Goal: Transaction & Acquisition: Book appointment/travel/reservation

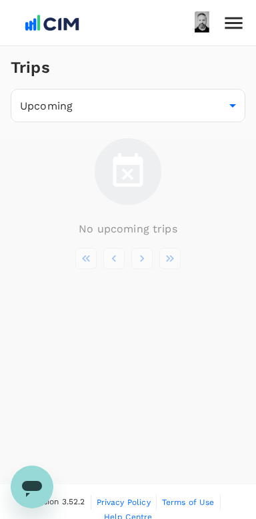
click at [233, 28] on icon at bounding box center [233, 23] width 17 height 12
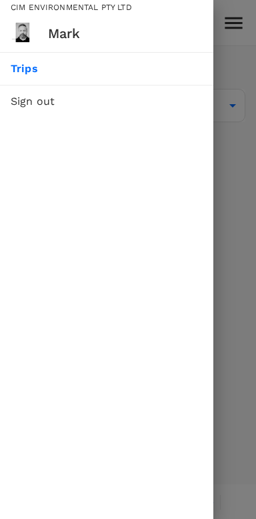
click at [31, 71] on span "Trips" at bounding box center [107, 69] width 192 height 16
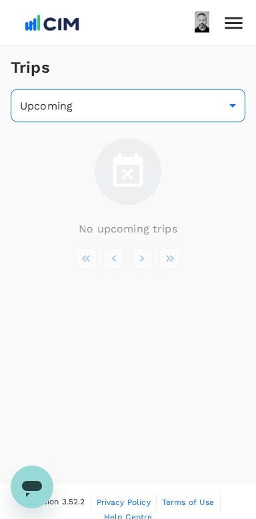
click at [230, 113] on body "Trips Upcoming /trips/upcoming ​ No upcoming trips Version 3.52.2 Privacy Polic…" at bounding box center [128, 267] width 256 height 535
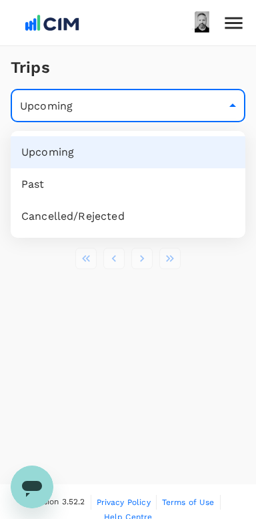
click at [157, 339] on div at bounding box center [128, 259] width 256 height 519
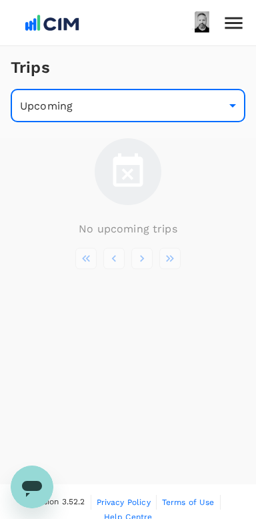
click at [39, 25] on img at bounding box center [51, 22] width 61 height 29
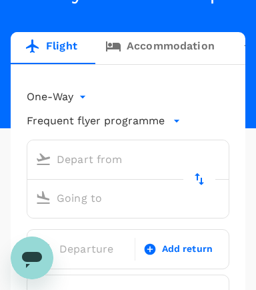
scroll to position [150, 0]
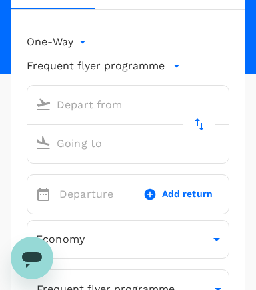
type input "roundtrip"
type input "premium-economy"
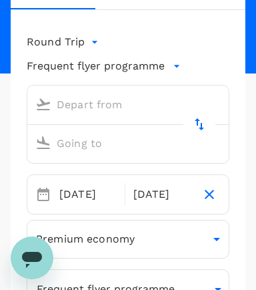
type input "[GEOGRAPHIC_DATA], [GEOGRAPHIC_DATA] (any)"
type input "London Gatwick (LGW)"
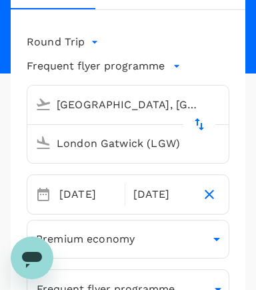
click at [173, 154] on input "London Gatwick (LGW)" at bounding box center [115, 143] width 171 height 21
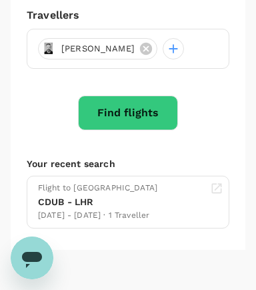
click at [128, 130] on button "Find flights" at bounding box center [128, 113] width 100 height 35
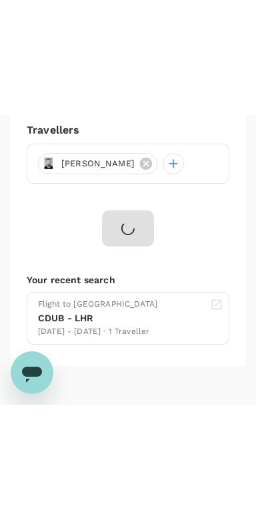
scroll to position [435, 0]
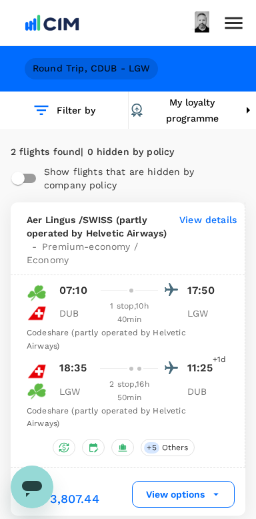
click at [89, 76] on h6 "Round Trip , CDUB - LGW" at bounding box center [92, 68] width 118 height 15
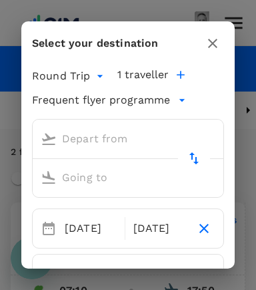
type input "[GEOGRAPHIC_DATA], [GEOGRAPHIC_DATA] (any)"
type input "London Gatwick (LGW)"
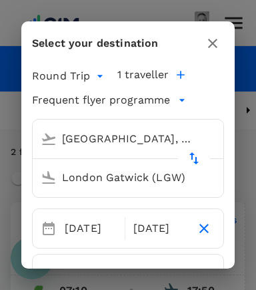
click at [157, 188] on input "London Gatwick (LGW)" at bounding box center [115, 177] width 160 height 21
click at [156, 188] on input "London Gatwick (LGW)" at bounding box center [115, 177] width 160 height 21
click at [214, 47] on icon "button" at bounding box center [213, 43] width 16 height 16
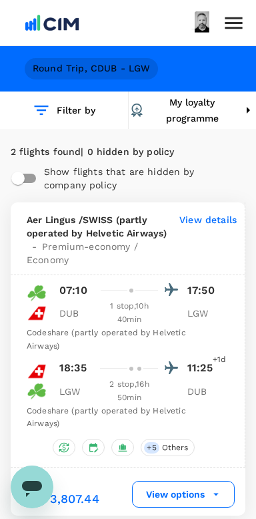
click at [94, 69] on h6 "Round Trip , CDUB - LGW" at bounding box center [92, 68] width 118 height 15
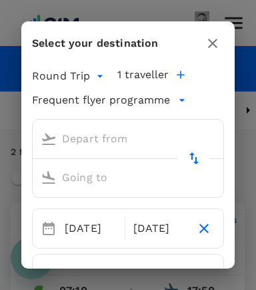
type input "[GEOGRAPHIC_DATA], [GEOGRAPHIC_DATA] (any)"
type input "London Gatwick (LGW)"
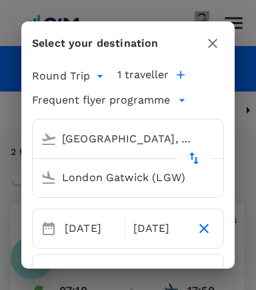
click at [190, 185] on input "London Gatwick (LGW)" at bounding box center [115, 177] width 160 height 21
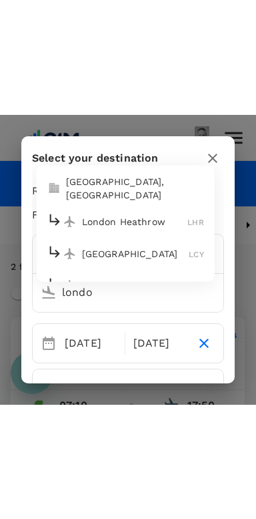
scroll to position [49, 0]
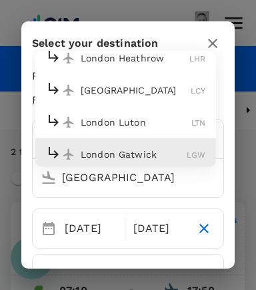
click at [140, 97] on p "[GEOGRAPHIC_DATA]" at bounding box center [136, 89] width 110 height 13
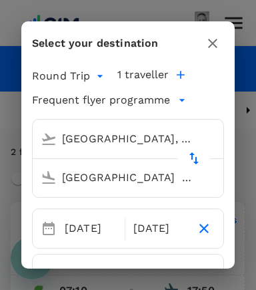
type input "[GEOGRAPHIC_DATA] (LCY)"
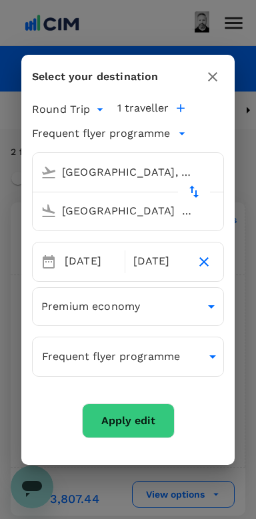
click at [128, 430] on button "Apply edit" at bounding box center [128, 420] width 93 height 35
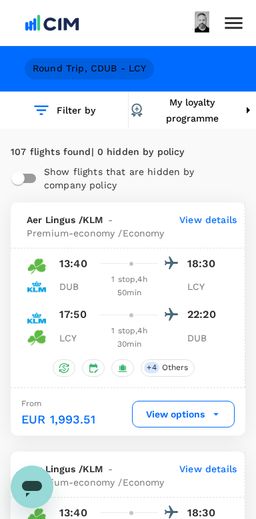
click at [125, 70] on h6 "Round Trip , CDUB - LCY" at bounding box center [90, 68] width 114 height 15
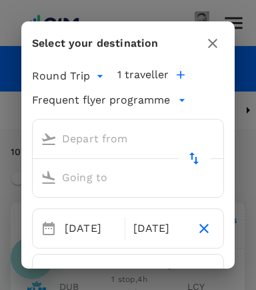
type input "[GEOGRAPHIC_DATA], [GEOGRAPHIC_DATA] (any)"
type input "[GEOGRAPHIC_DATA] (LCY)"
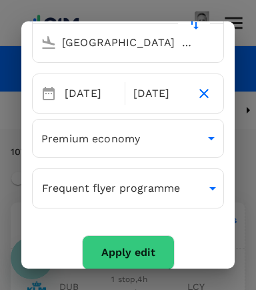
scroll to position [168, 0]
